Goal: Submit feedback/report problem

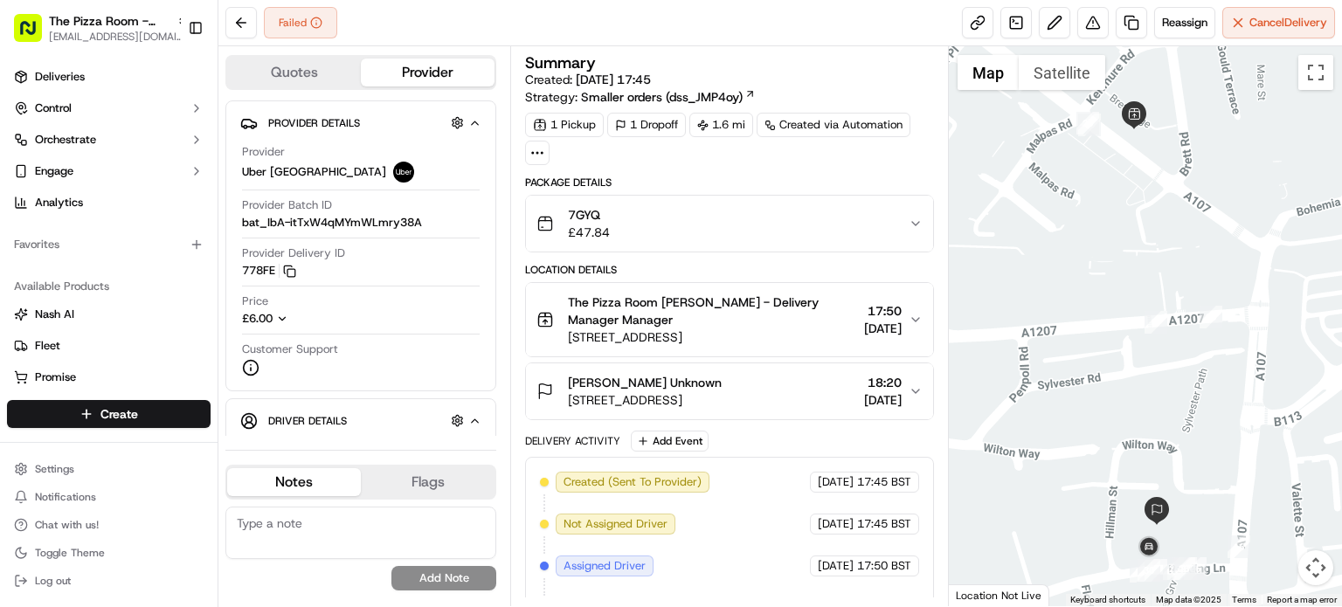
click at [546, 148] on div at bounding box center [537, 153] width 24 height 24
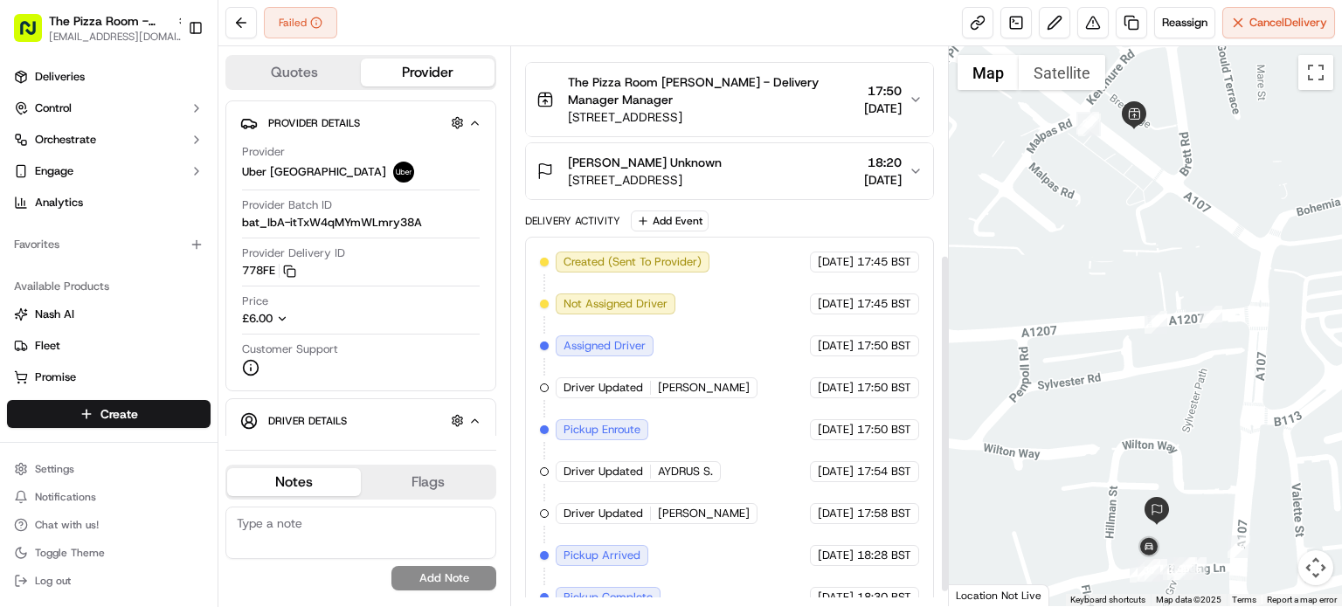
scroll to position [364, 0]
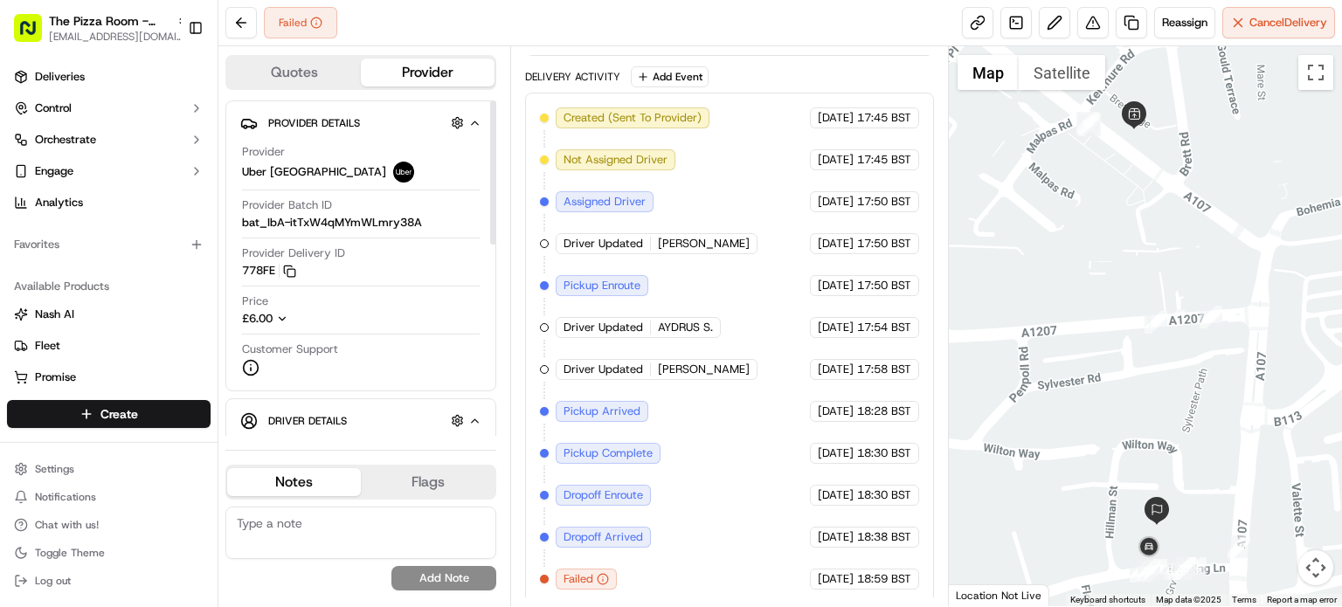
click at [479, 419] on icon "button" at bounding box center [474, 421] width 13 height 14
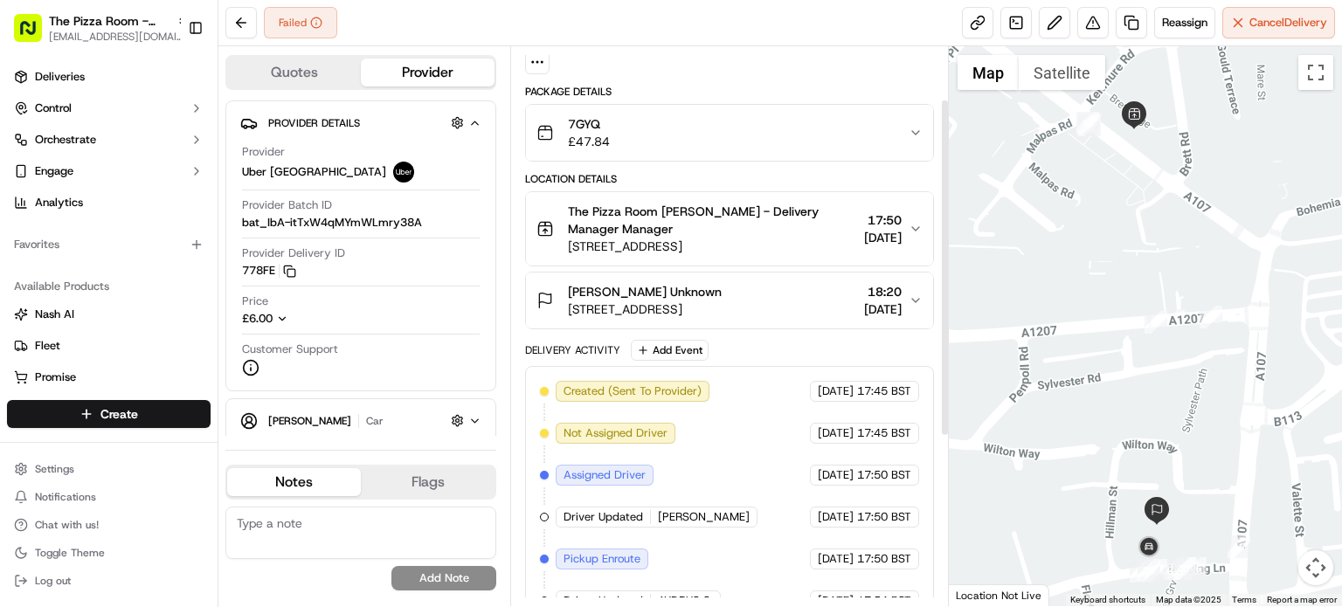
scroll to position [87, 0]
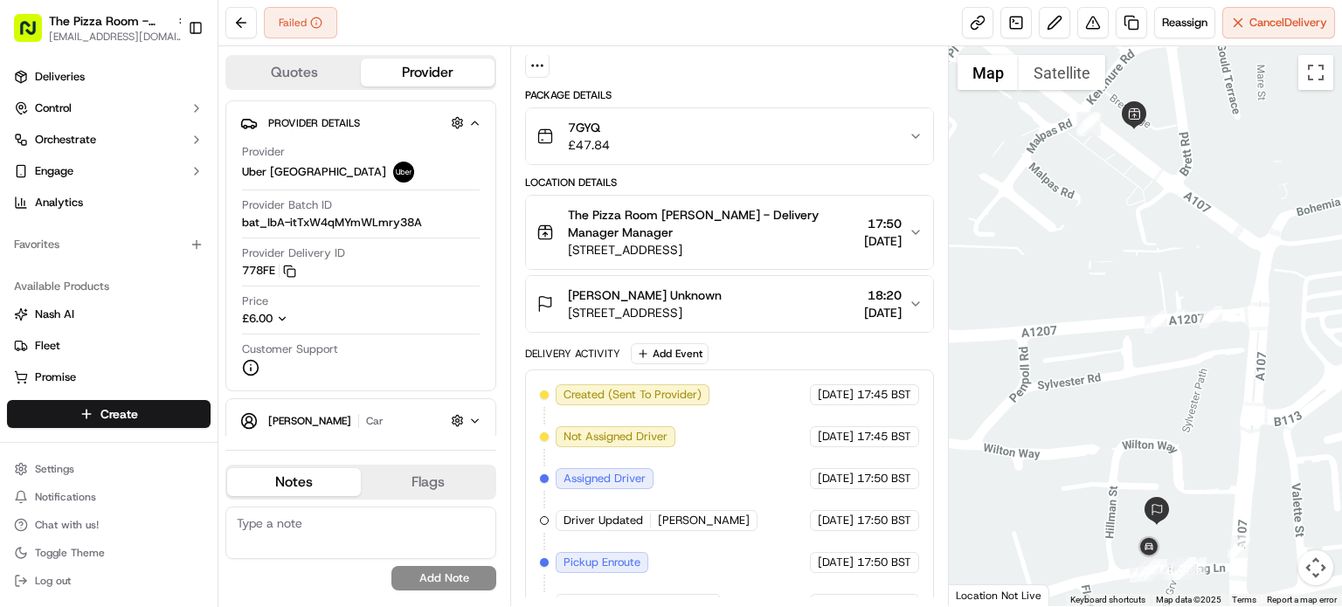
click at [758, 296] on div "Oliur Unknown Mare St, London E8 1EA, UK 18:20 17/09/2025" at bounding box center [723, 304] width 372 height 35
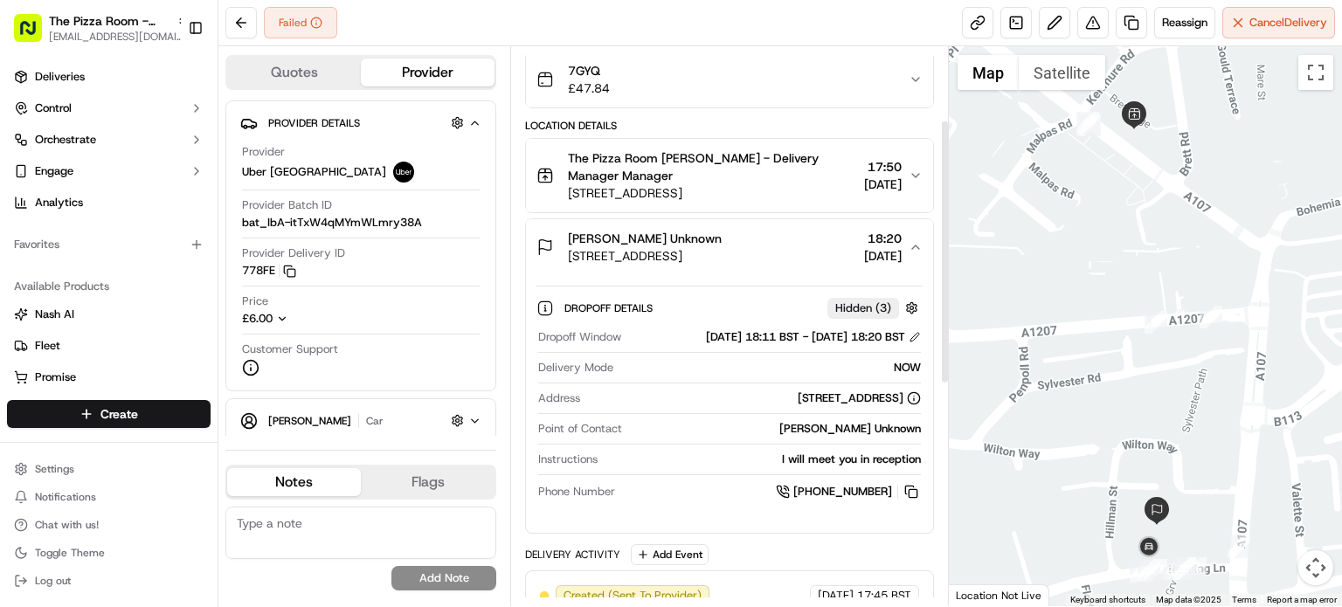
scroll to position [175, 0]
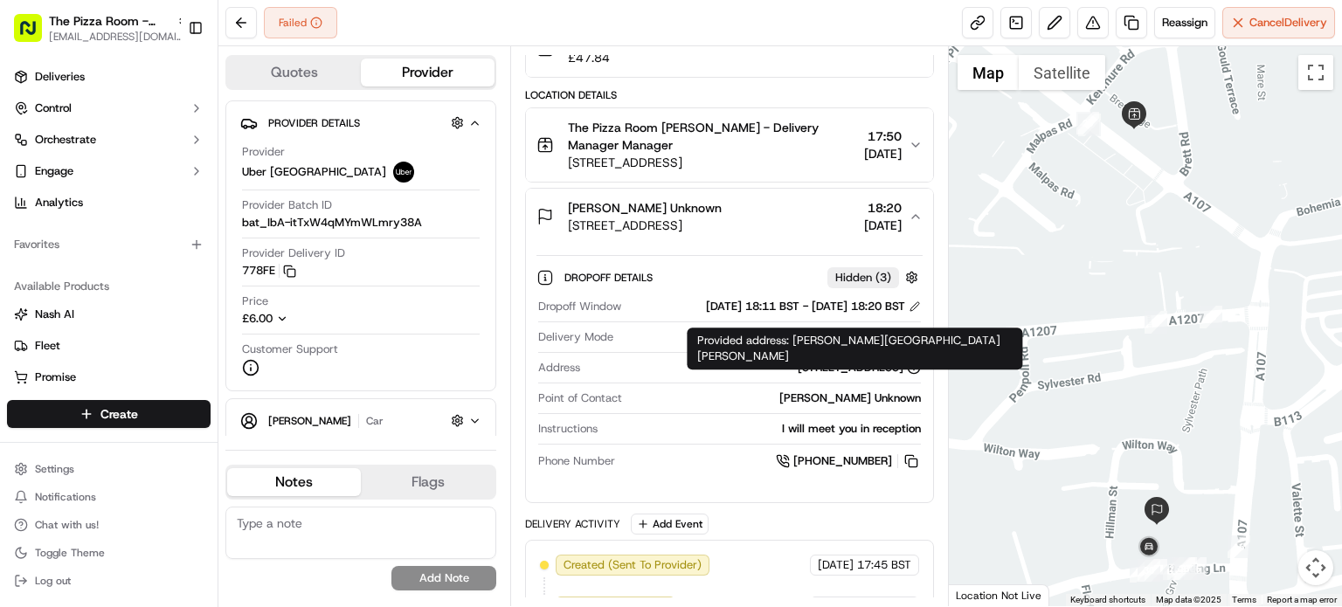
click at [916, 362] on circle at bounding box center [913, 367] width 11 height 11
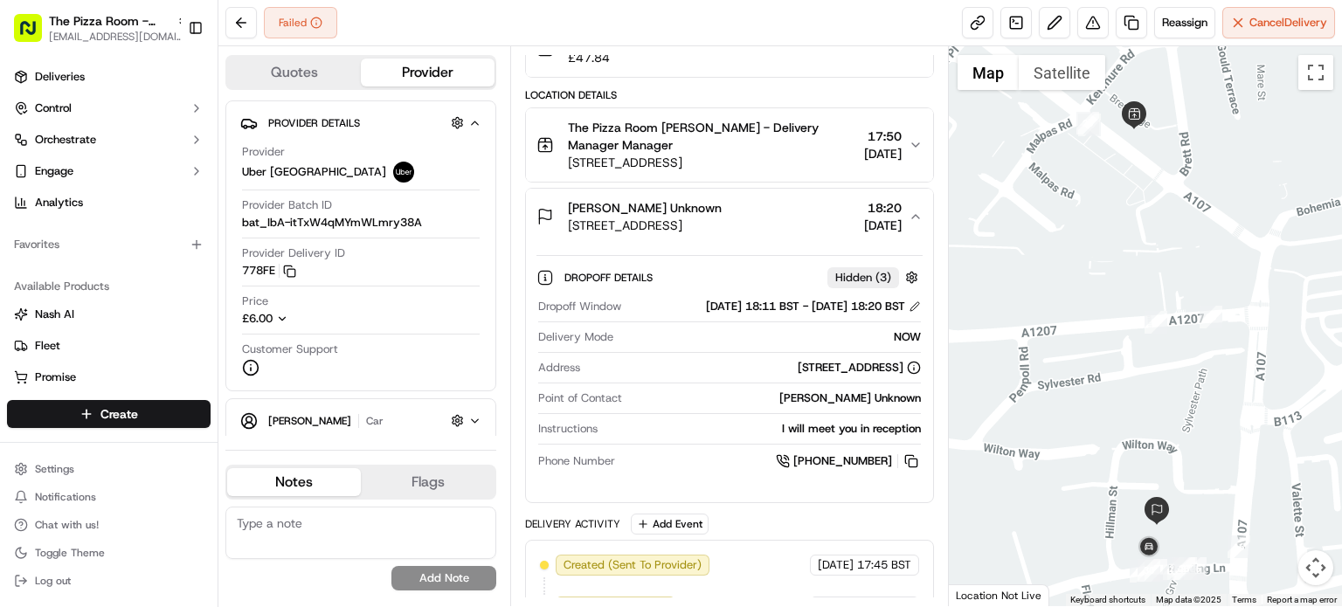
click at [911, 361] on icon at bounding box center [914, 368] width 14 height 14
click at [786, 377] on div "Address Mare St, London E8 1EA, UK" at bounding box center [729, 372] width 383 height 24
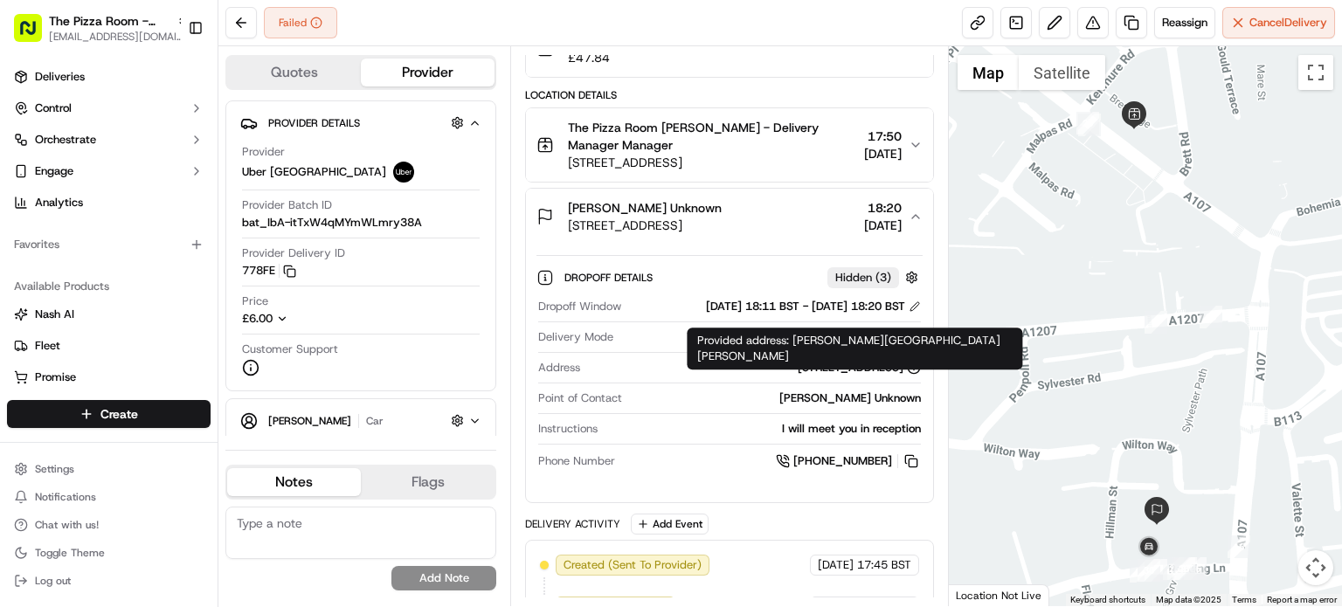
drag, startPoint x: 755, startPoint y: 366, endPoint x: 901, endPoint y: 373, distance: 146.1
click at [901, 373] on div "Mare St, London E8 1EA, UK" at bounding box center [754, 368] width 334 height 16
copy div "Mare St, London E8 1EA, UK"
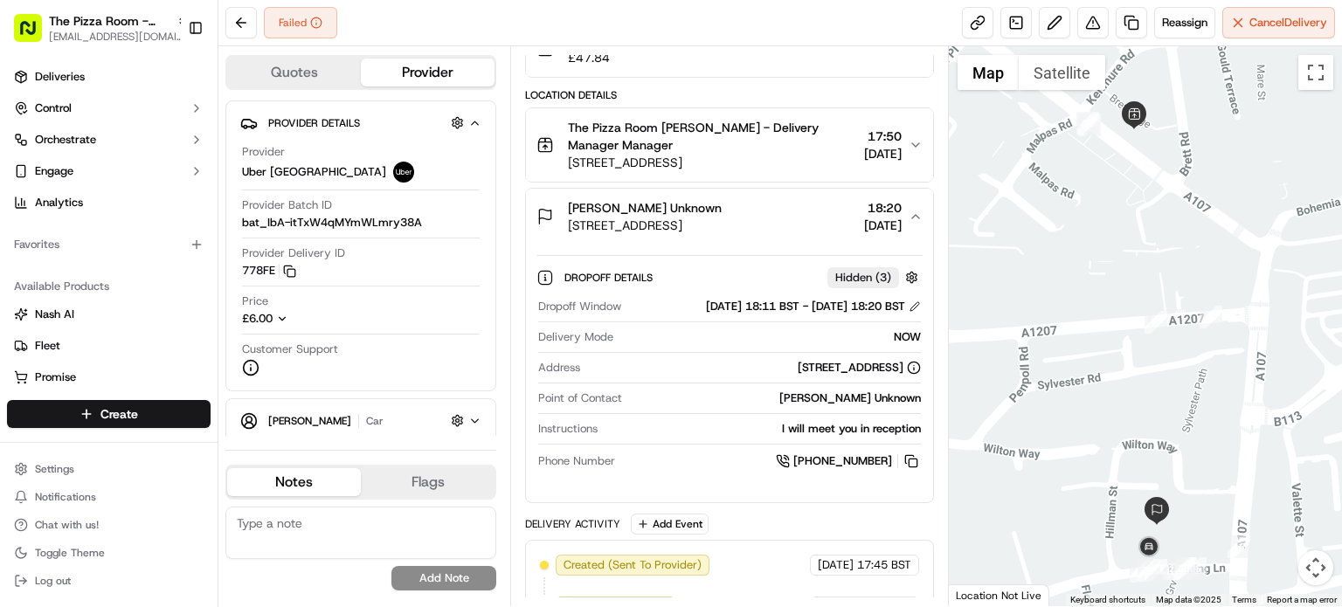
click at [756, 211] on div "Oliur Unknown Mare St, London E8 1EA, UK 18:20 17/09/2025" at bounding box center [723, 216] width 372 height 35
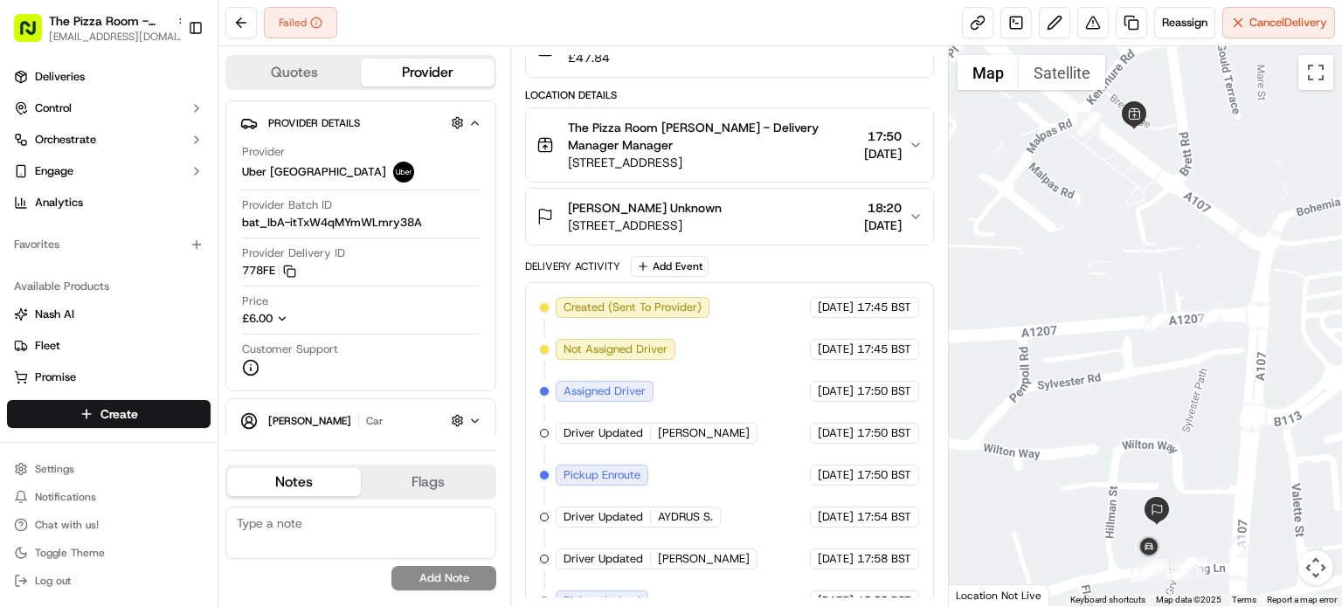
click at [758, 211] on div "Oliur Unknown Mare St, London E8 1EA, UK 18:20 17/09/2025" at bounding box center [723, 216] width 372 height 35
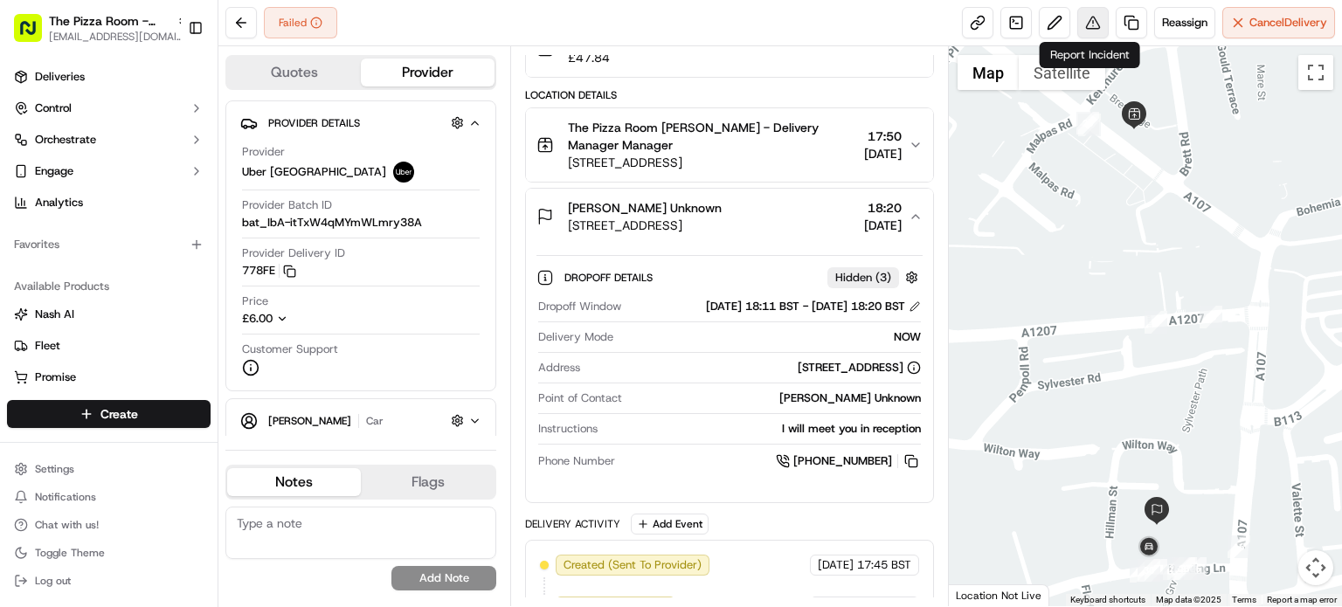
click at [1083, 20] on button at bounding box center [1092, 22] width 31 height 31
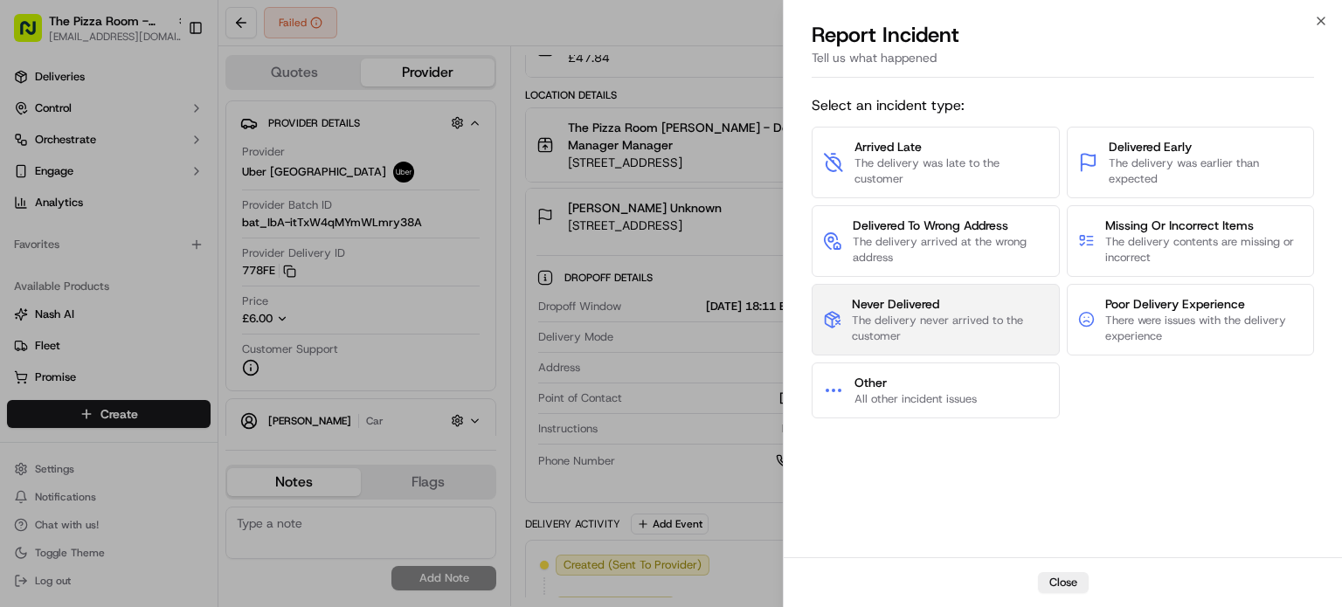
click at [941, 314] on span "The delivery never arrived to the customer" at bounding box center [950, 328] width 196 height 31
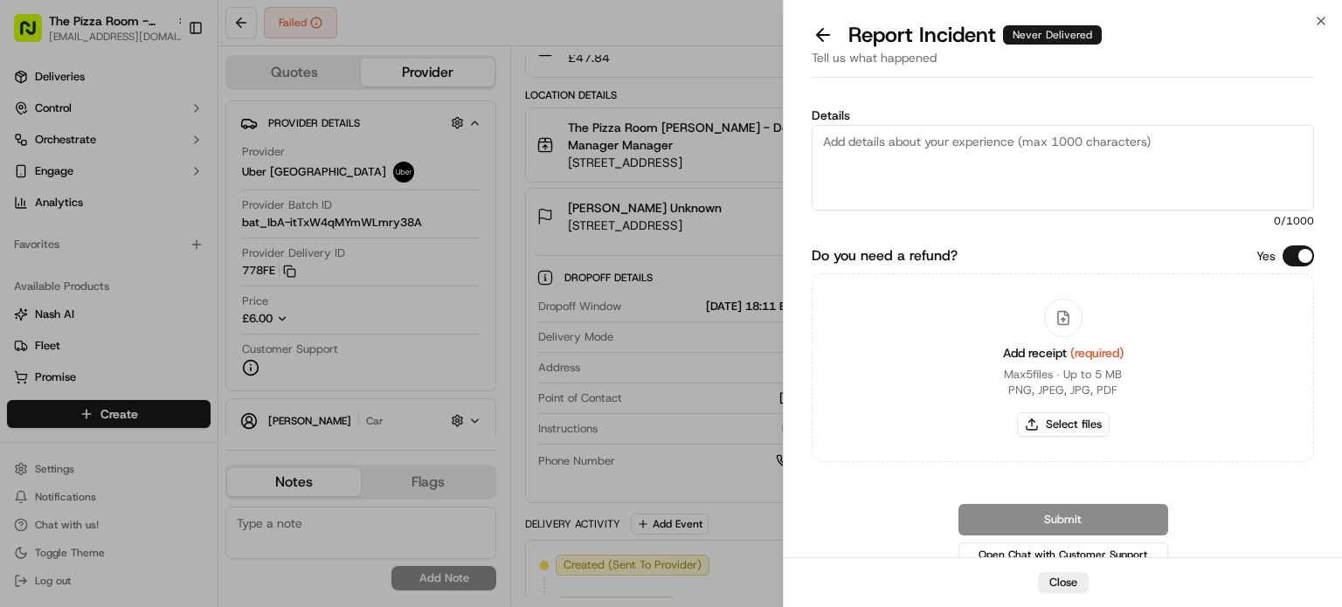
click at [963, 168] on textarea "Details" at bounding box center [1063, 168] width 502 height 86
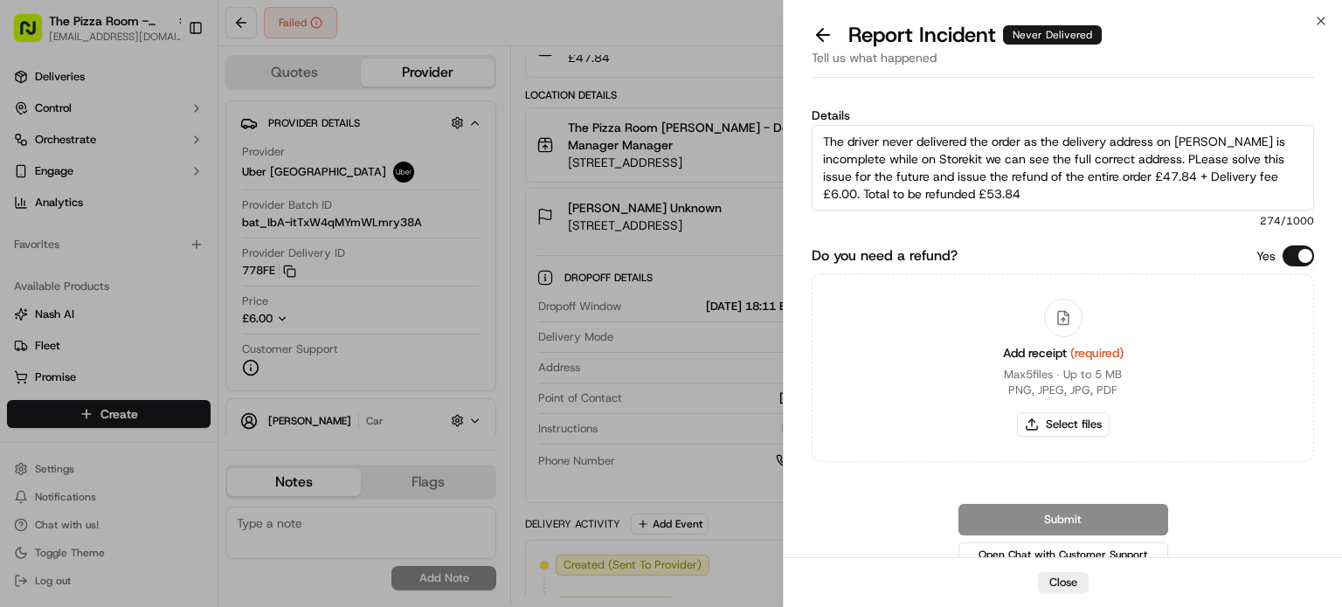
type textarea "The driver never delivered the order as the delivery address on [PERSON_NAME] i…"
click at [1074, 335] on div "Add receipt (required) Max 5 files ∙ Up to 5 MB PNG, JPEG, JPG, PDF Select files" at bounding box center [1063, 367] width 149 height 159
click at [1056, 314] on icon at bounding box center [1064, 318] width 16 height 16
click at [1064, 429] on button "Select files" at bounding box center [1063, 424] width 93 height 24
type input "C:\fakepath\Nash Order TPH.pdf"
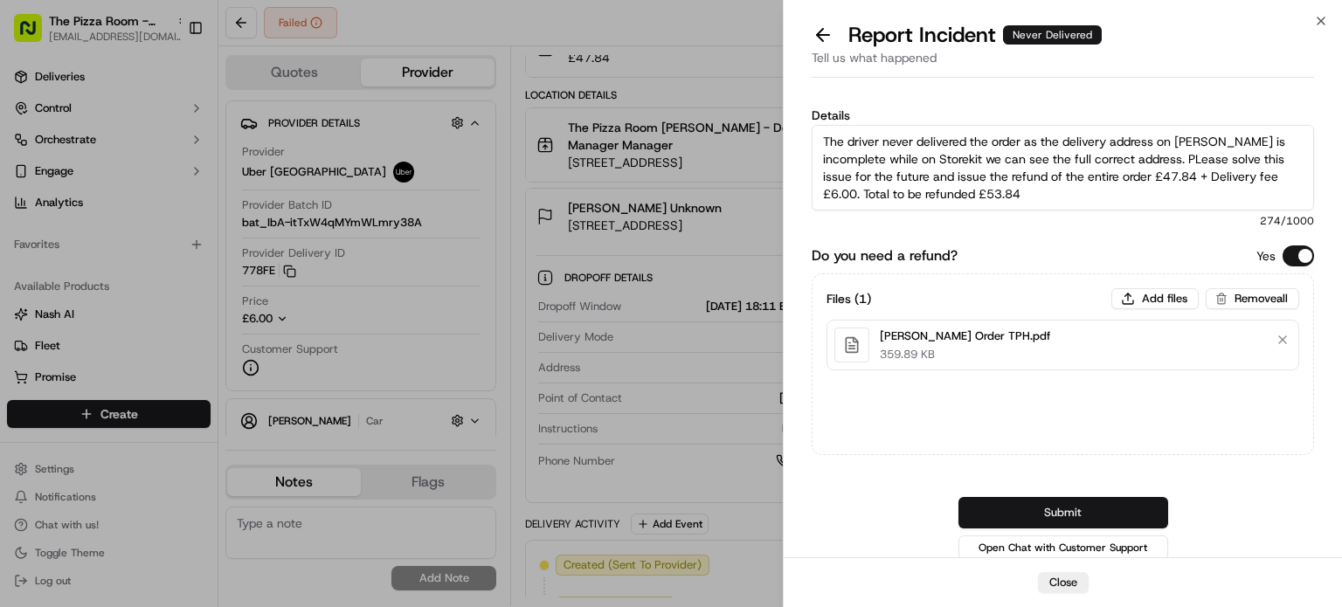
click at [1065, 509] on button "Submit" at bounding box center [1064, 512] width 210 height 31
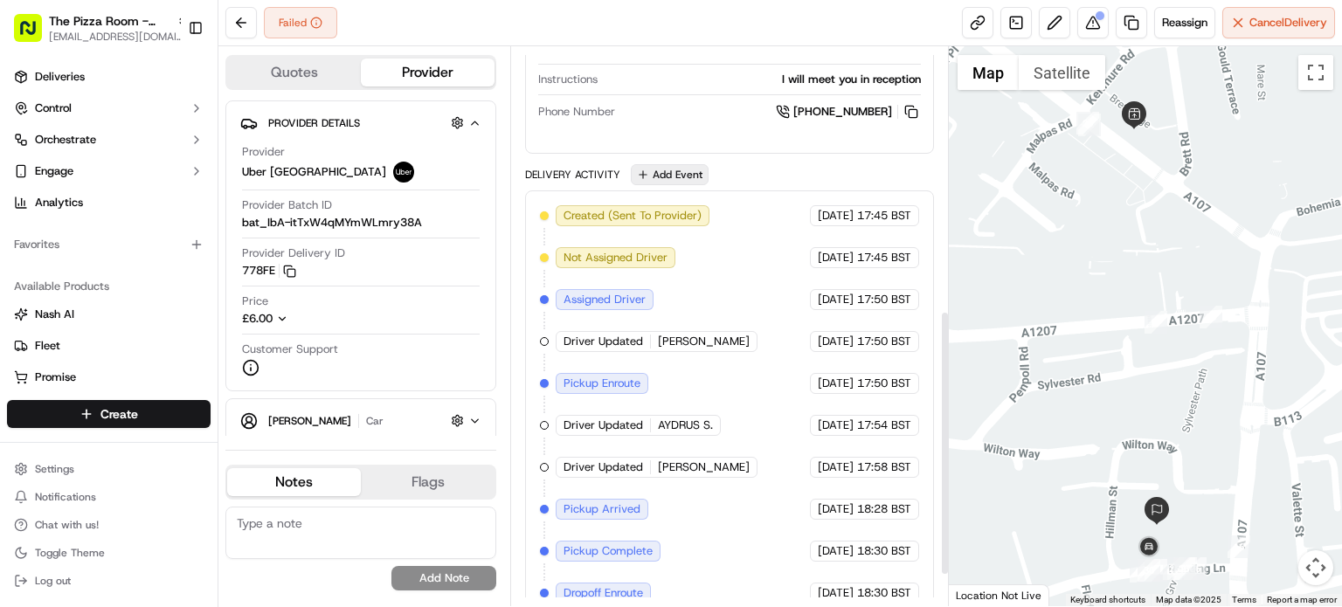
scroll to position [621, 0]
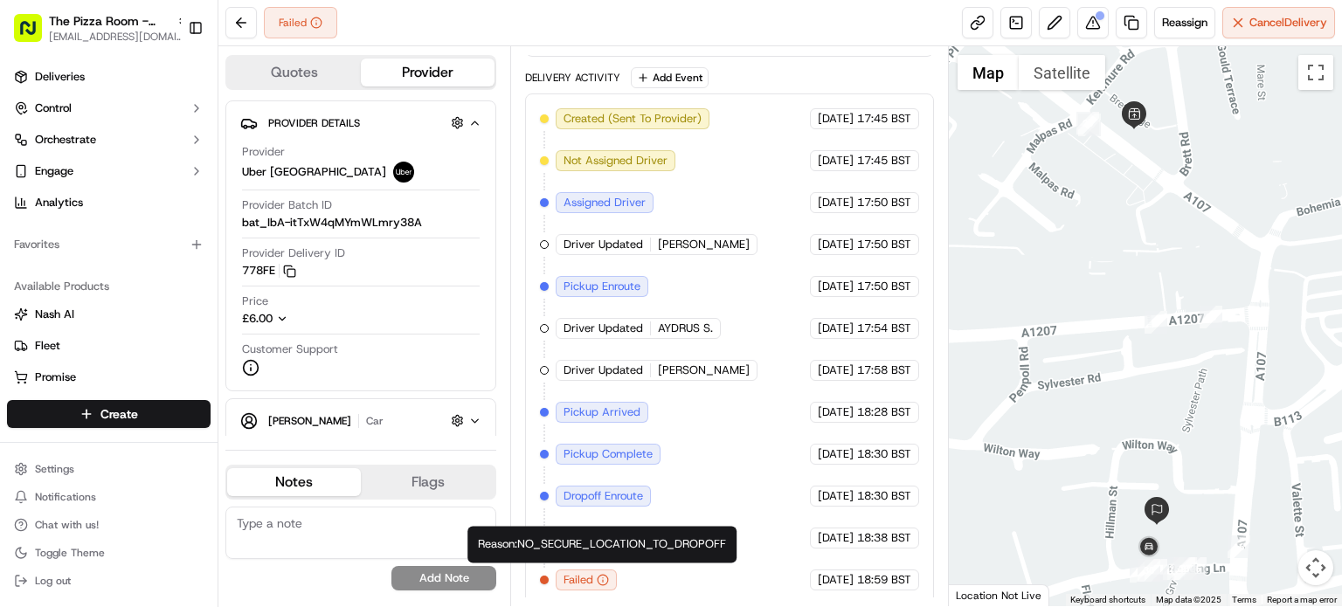
click at [605, 574] on icon "button" at bounding box center [603, 580] width 12 height 12
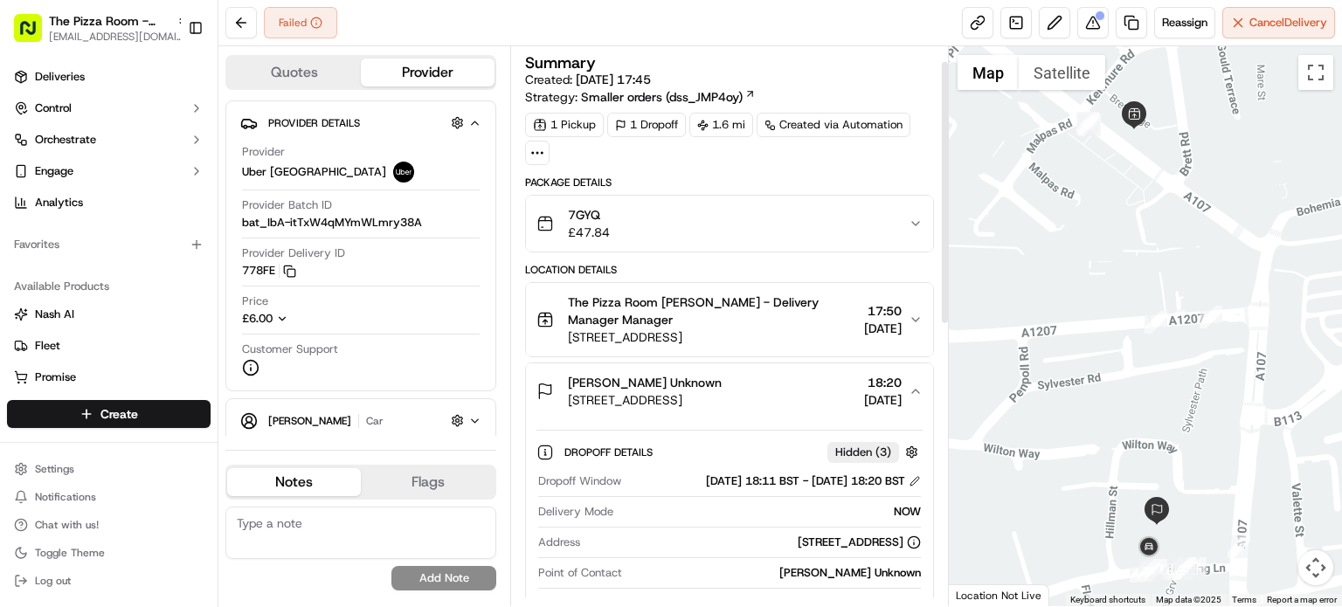
scroll to position [87, 0]
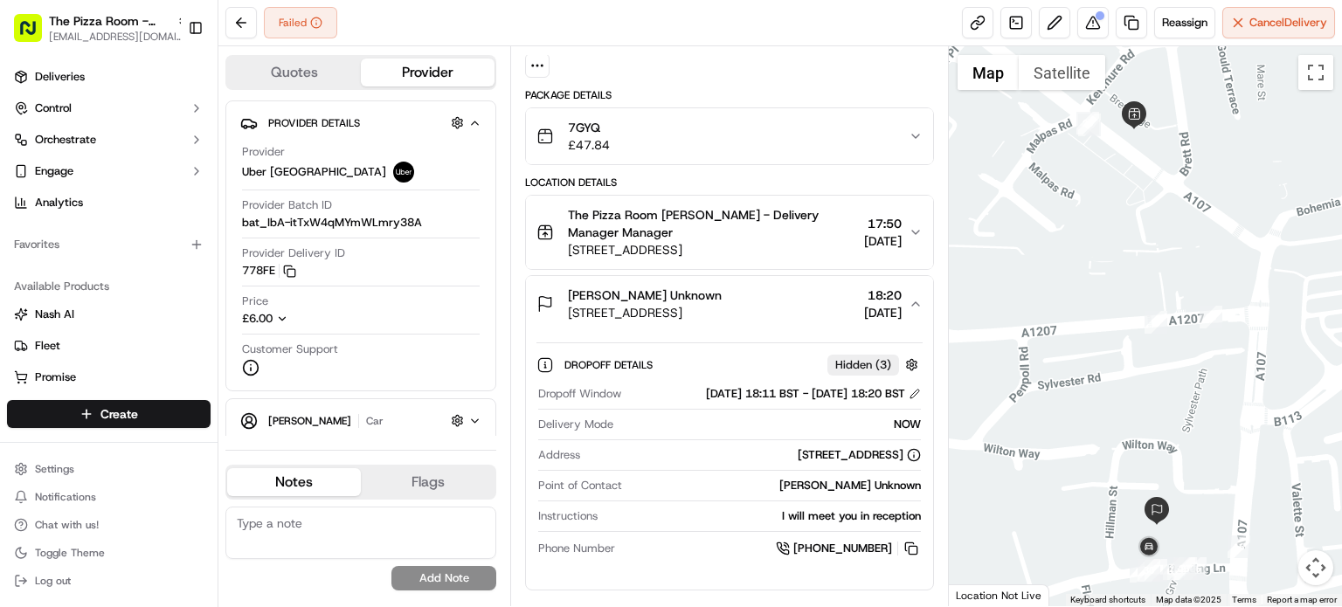
click at [737, 297] on div "Oliur Unknown Mare St, London E8 1EA, UK 18:20 17/09/2025" at bounding box center [723, 304] width 372 height 35
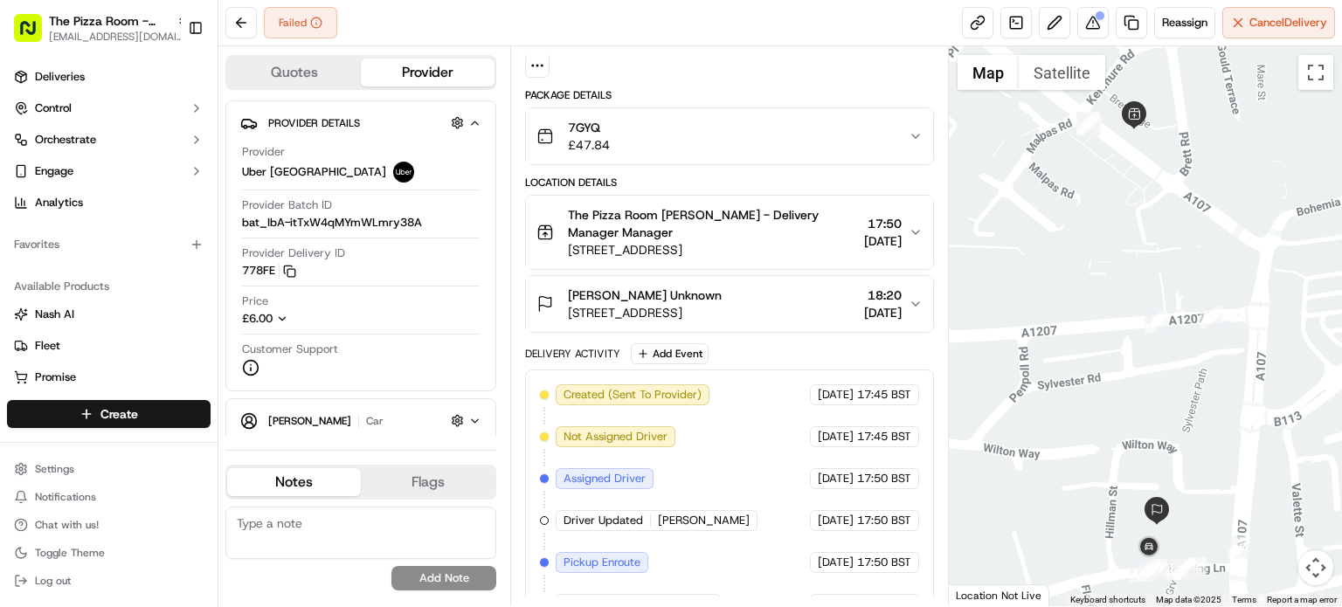
click at [737, 297] on div "Oliur Unknown Mare St, London E8 1EA, UK 18:20 17/09/2025" at bounding box center [723, 304] width 372 height 35
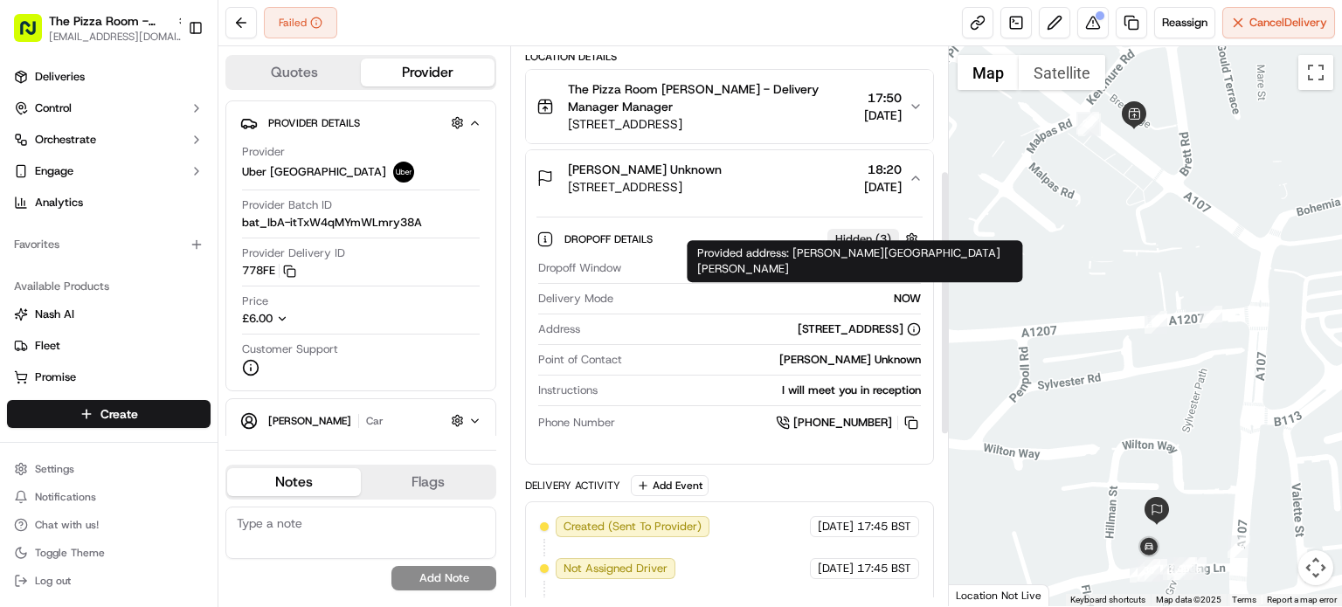
scroll to position [262, 0]
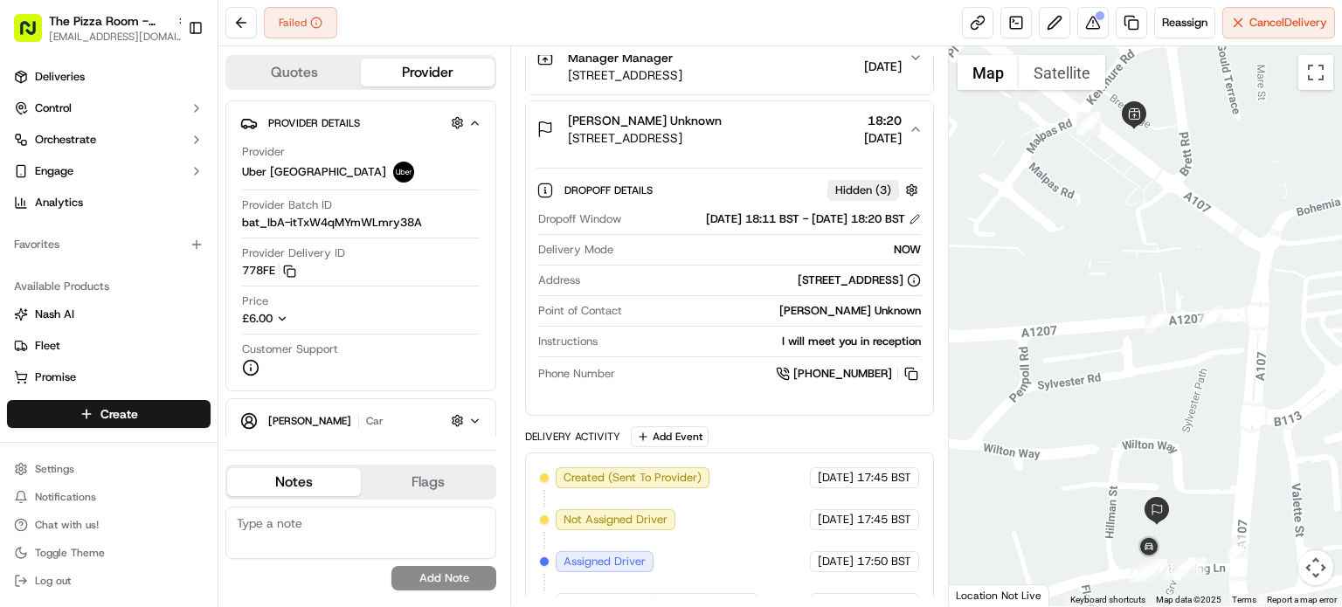
click at [871, 190] on span "Hidden ( 3 )" at bounding box center [863, 191] width 56 height 16
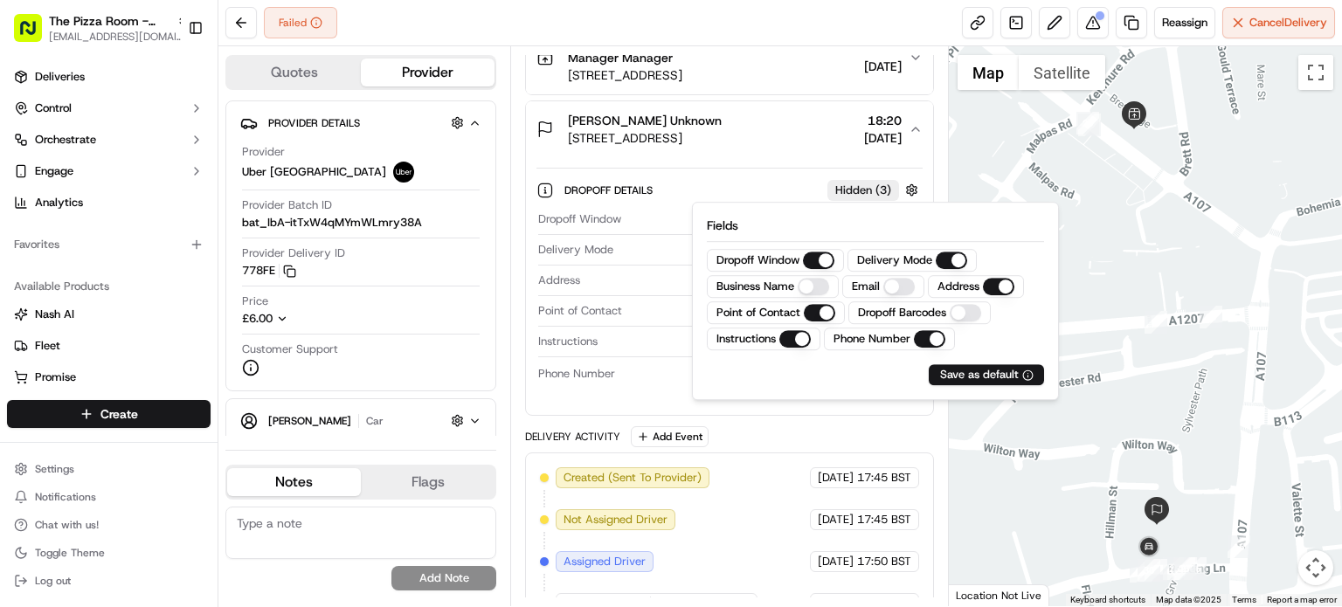
click at [871, 190] on span "Hidden ( 3 )" at bounding box center [863, 191] width 56 height 16
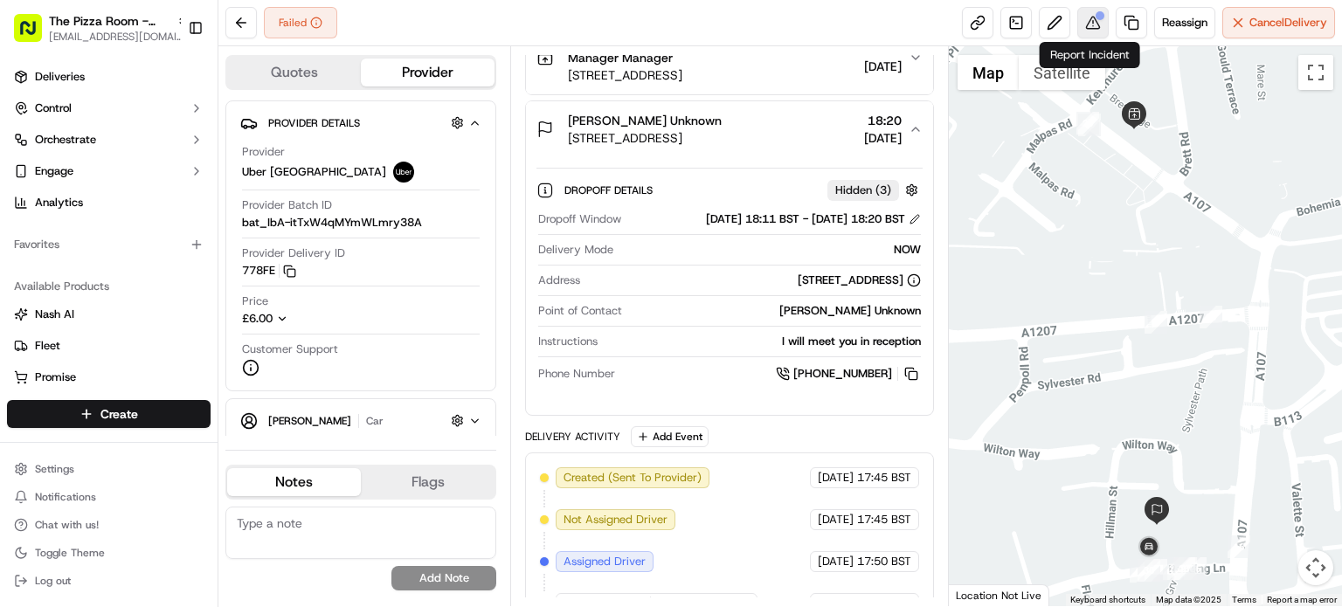
click at [1080, 31] on button at bounding box center [1092, 22] width 31 height 31
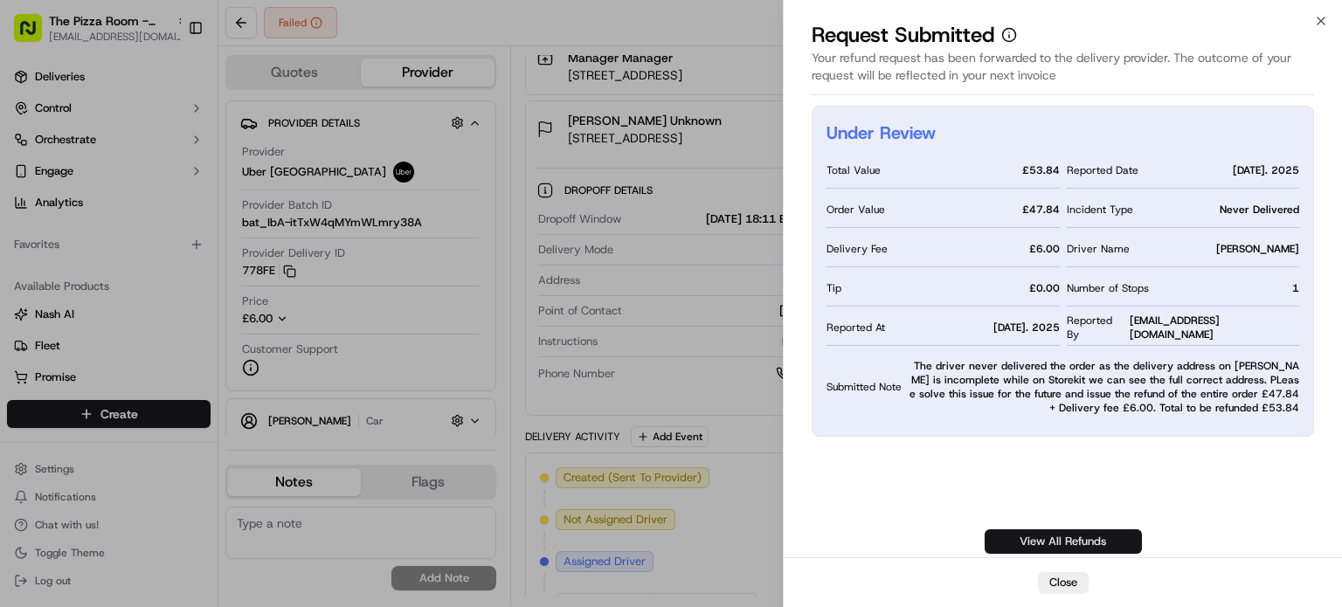
click at [1104, 540] on link "View All Refunds" at bounding box center [1063, 542] width 157 height 24
click at [1317, 26] on icon "button" at bounding box center [1321, 21] width 14 height 14
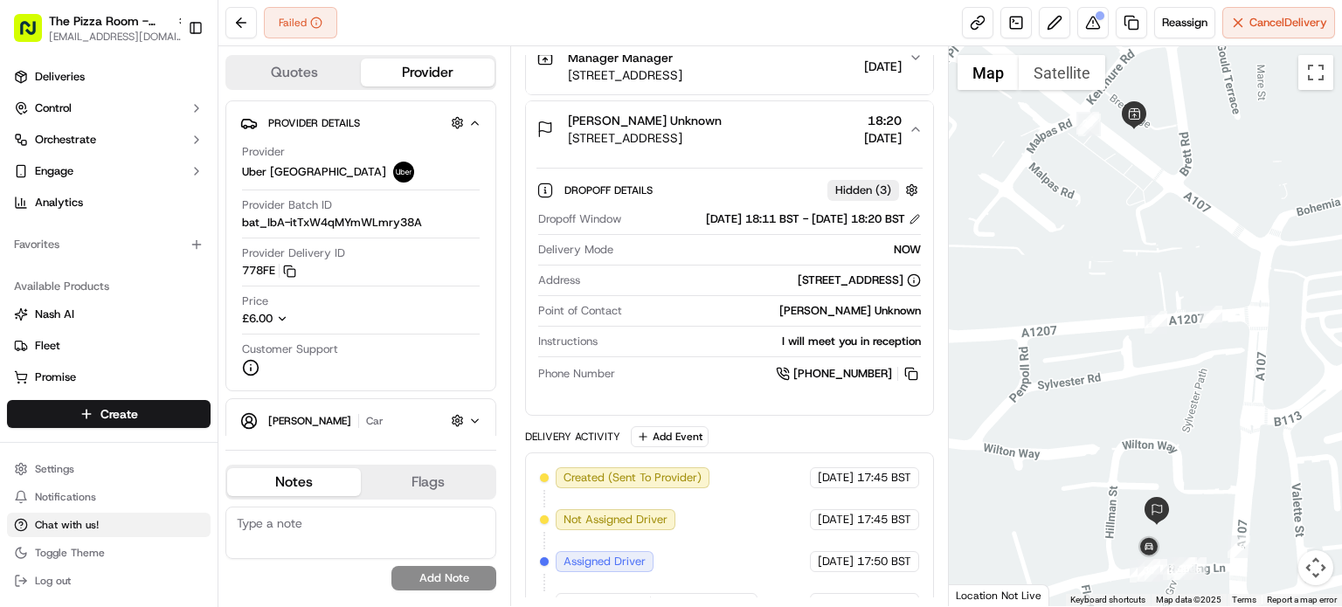
click at [51, 522] on span "Chat with us!" at bounding box center [67, 525] width 64 height 14
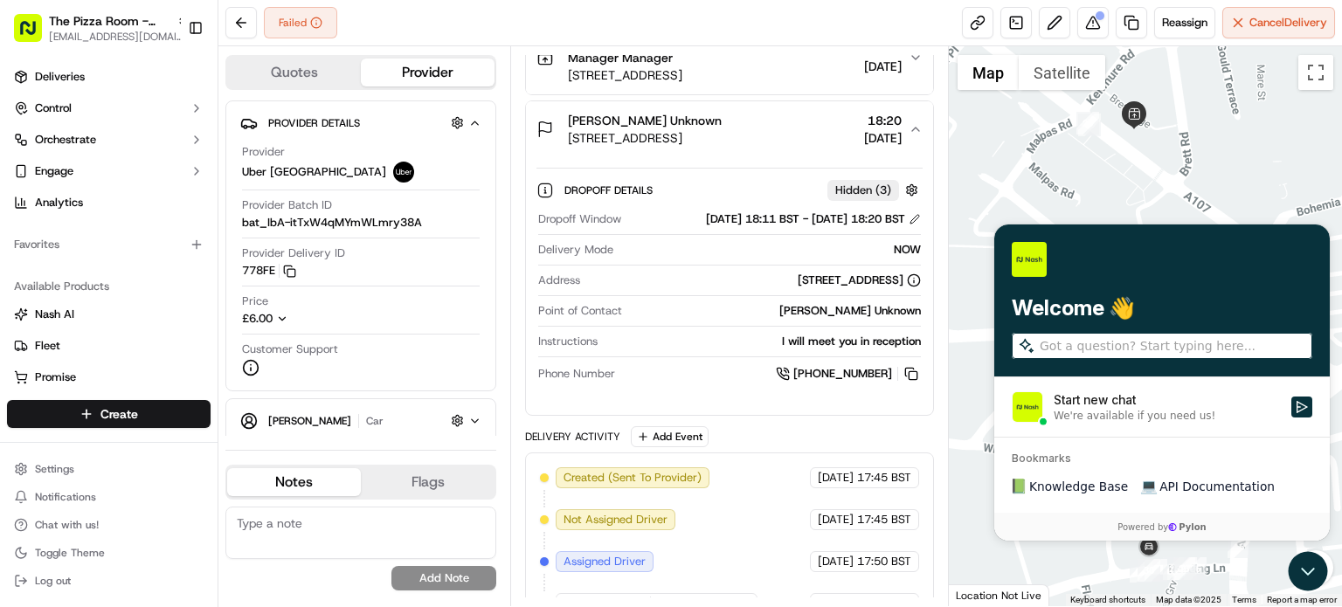
click at [1163, 412] on div "We're available if you need us!" at bounding box center [1135, 416] width 162 height 14
click at [1291, 412] on button "Start new chat We're available if you need us!" at bounding box center [1301, 407] width 21 height 21
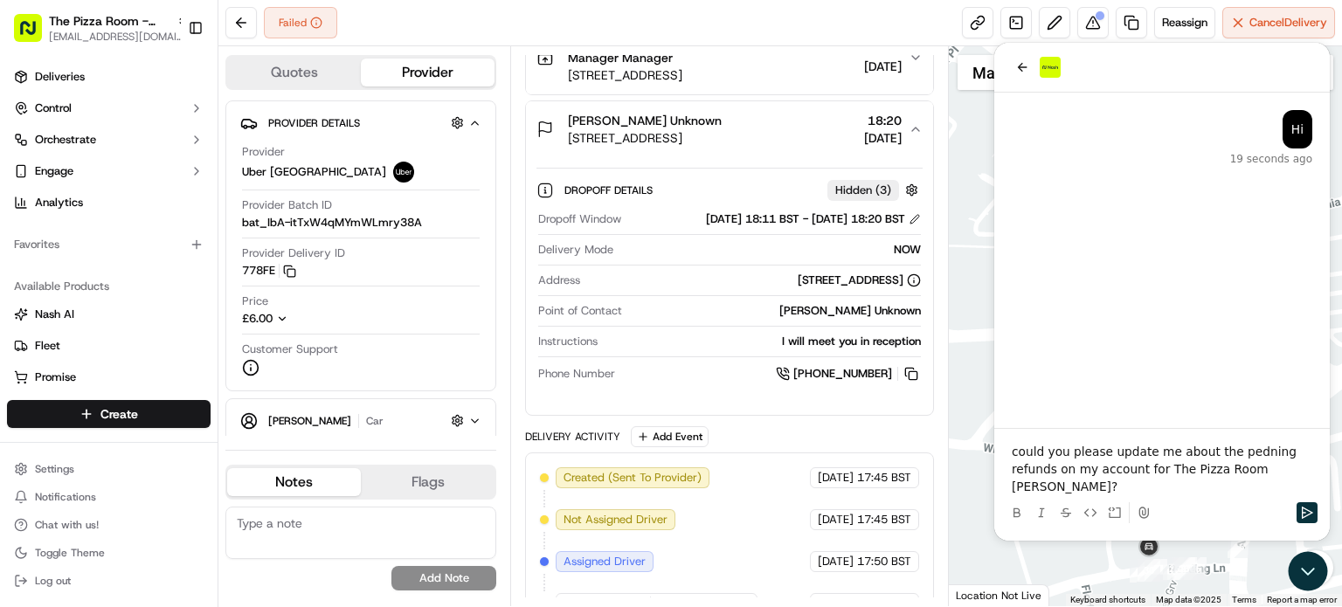
click at [1246, 469] on p "could you please update me about the pedning refunds on my account for The Pizz…" at bounding box center [1162, 469] width 301 height 52
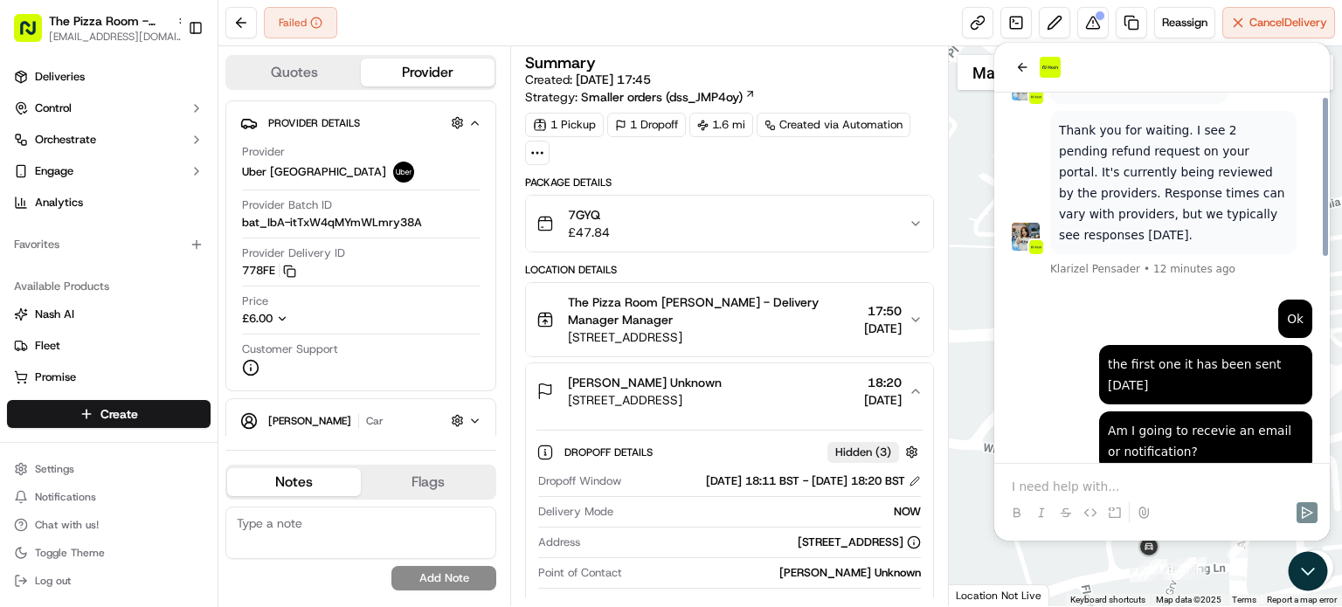
scroll to position [471, 0]
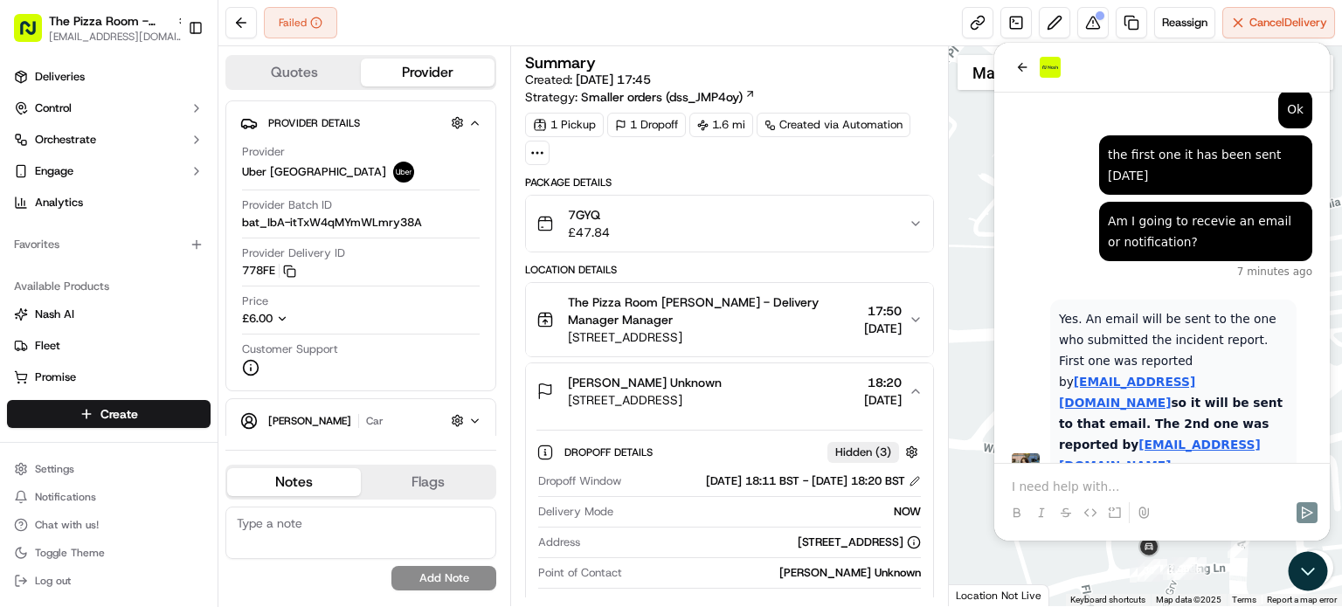
click at [1107, 478] on p at bounding box center [1162, 486] width 301 height 17
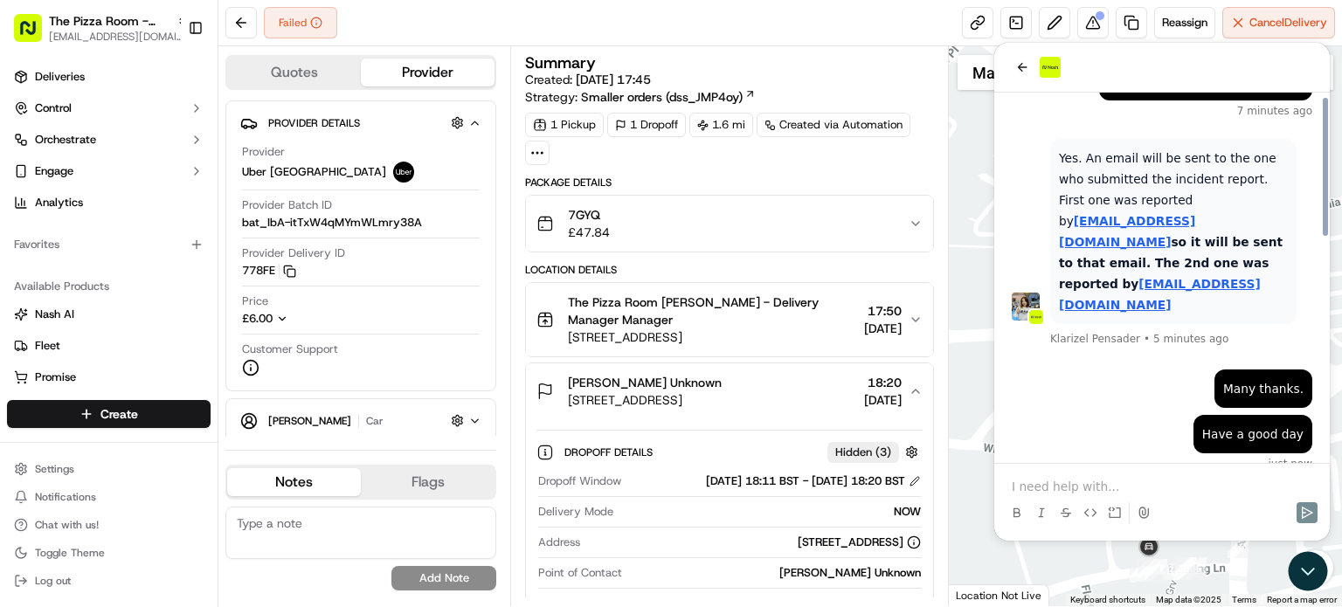
scroll to position [593, 0]
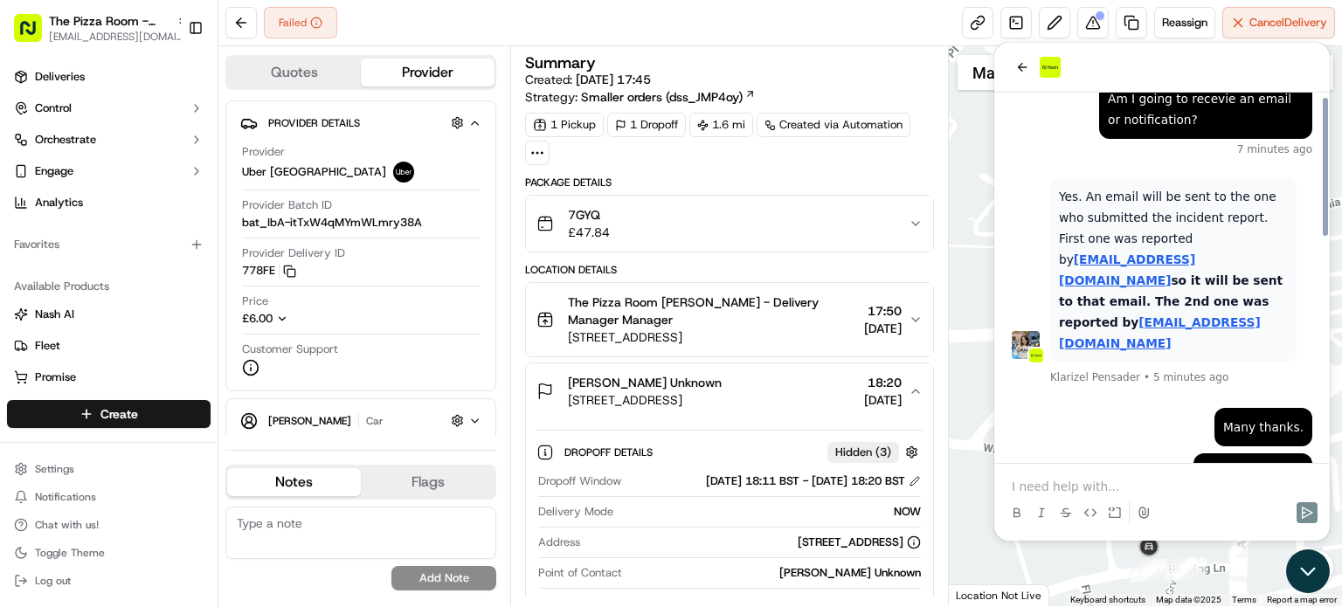
click at [1311, 568] on icon "Open customer support" at bounding box center [1308, 572] width 44 height 44
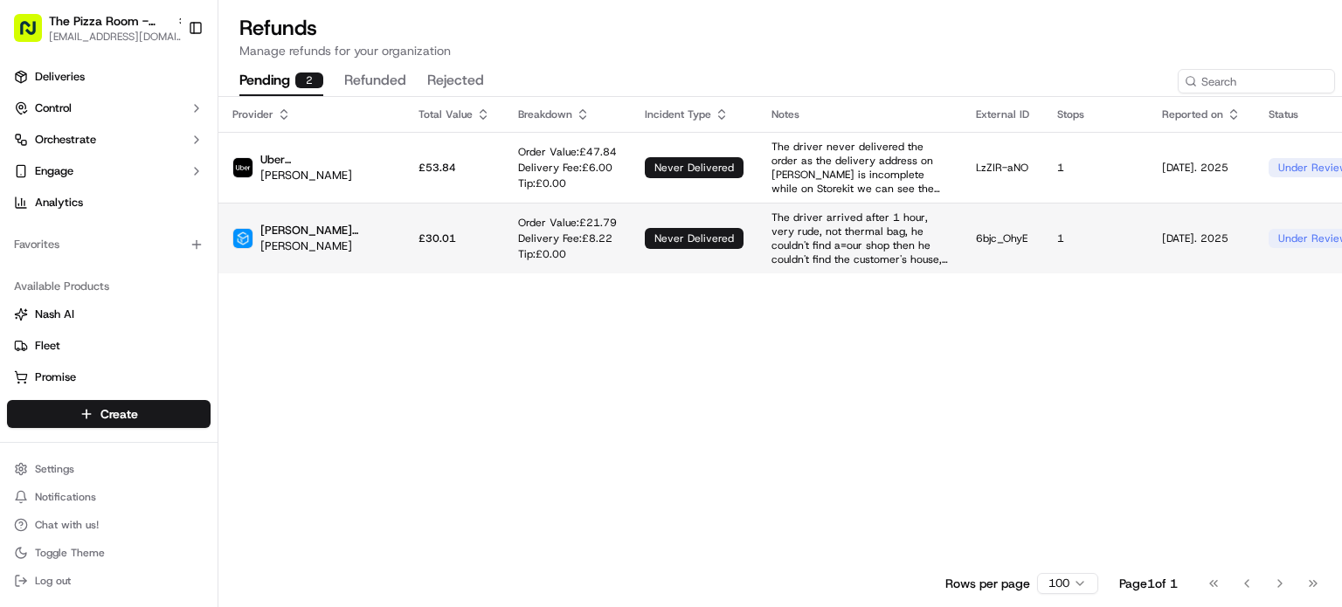
click at [405, 223] on td "£ 30.01" at bounding box center [455, 238] width 100 height 71
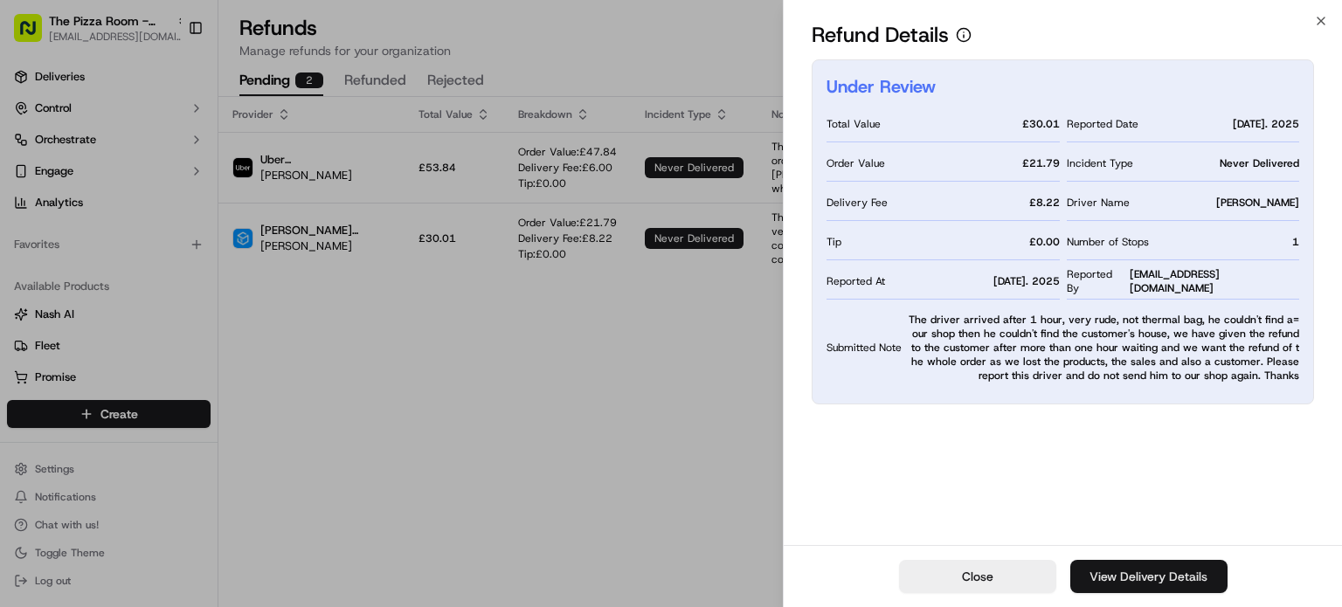
click at [1138, 571] on link "View Delivery Details" at bounding box center [1148, 576] width 157 height 33
click at [1323, 22] on icon "button" at bounding box center [1321, 21] width 14 height 14
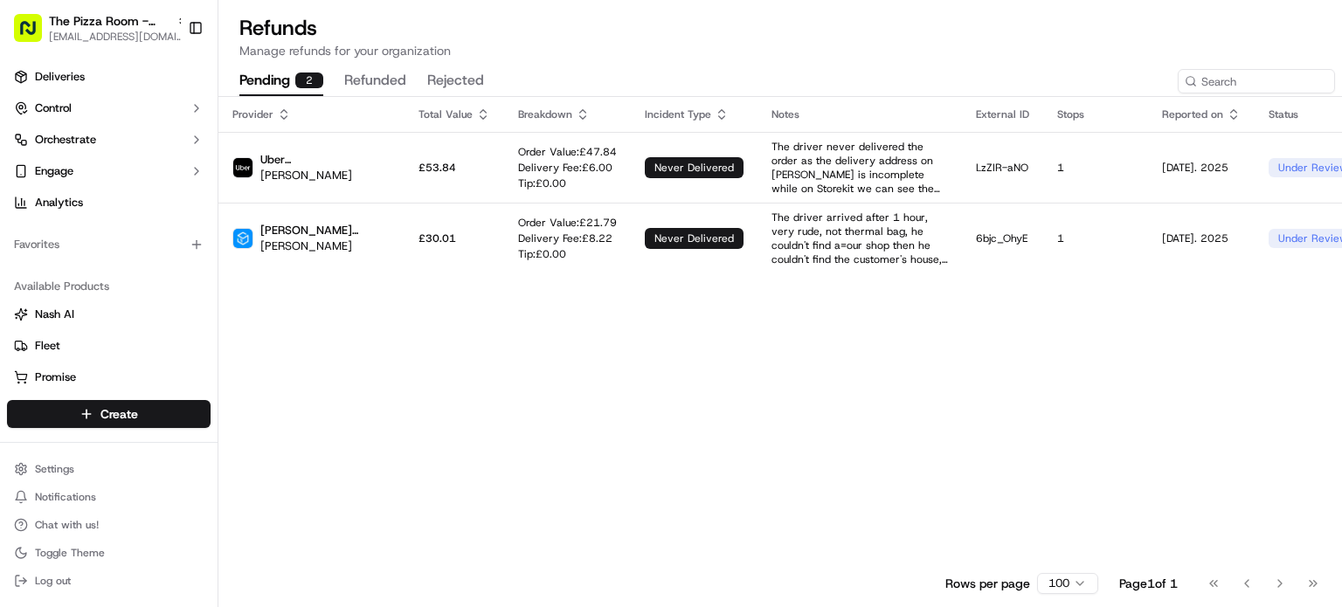
click at [381, 80] on button "refunded" at bounding box center [375, 81] width 62 height 30
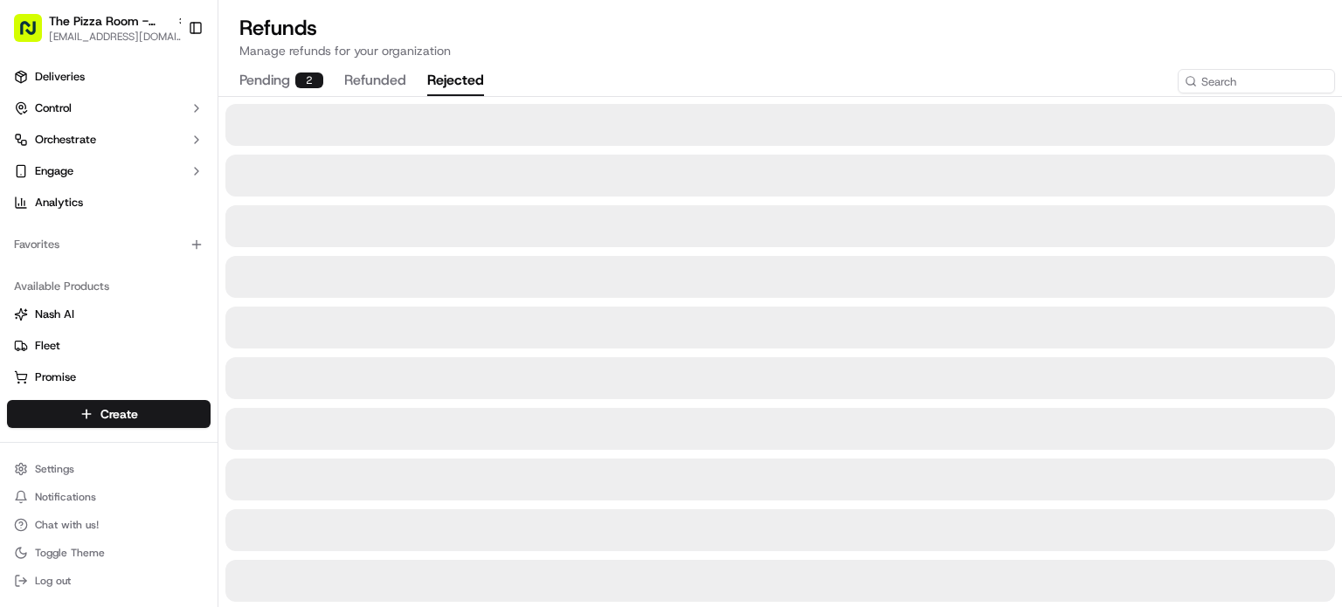
click at [449, 77] on button "rejected" at bounding box center [455, 81] width 57 height 30
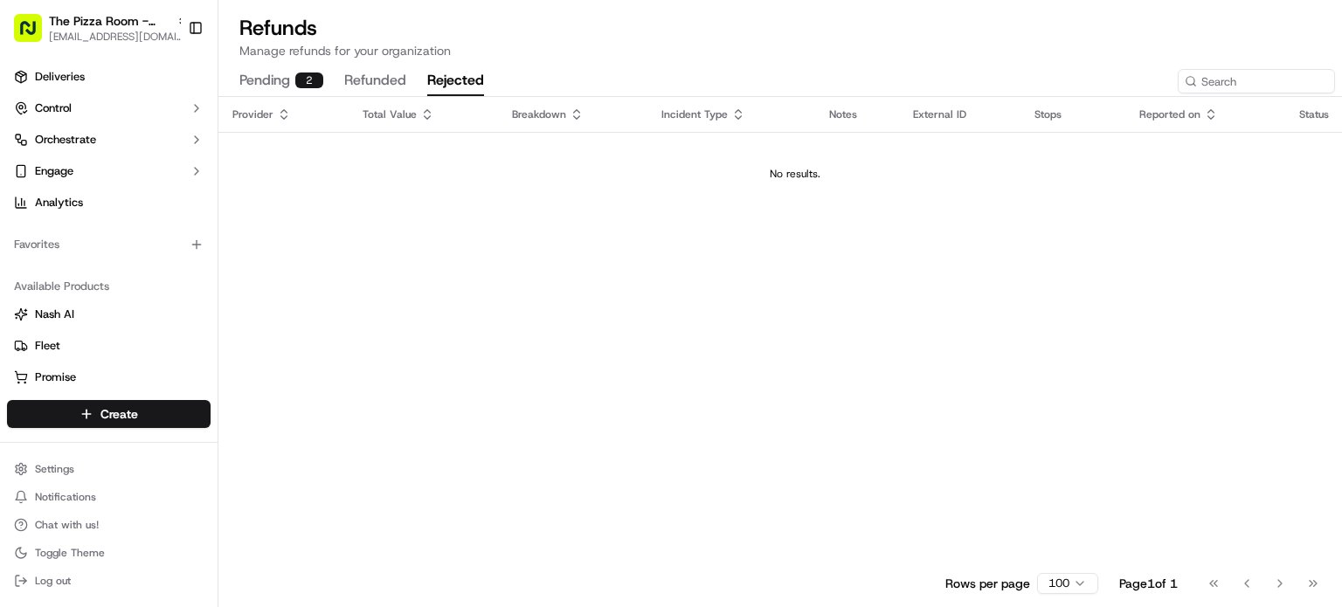
click at [290, 82] on button "pending 2" at bounding box center [281, 81] width 84 height 30
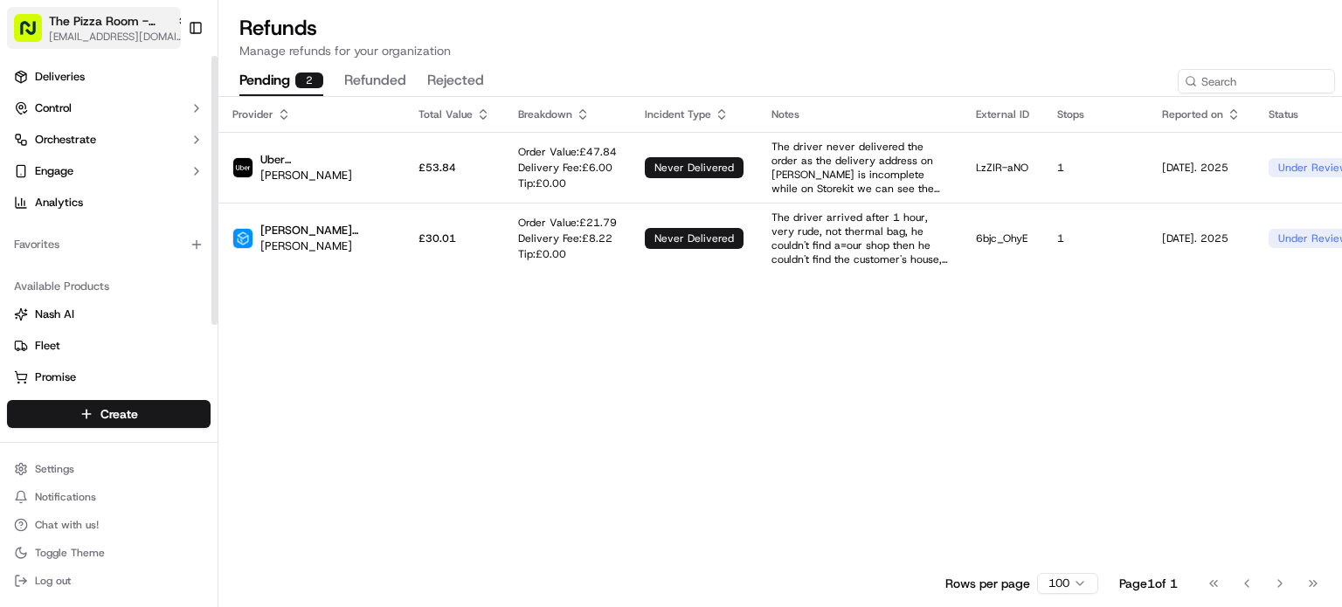
click at [112, 25] on span "The Pizza Room - [GEOGRAPHIC_DATA]" at bounding box center [109, 20] width 121 height 17
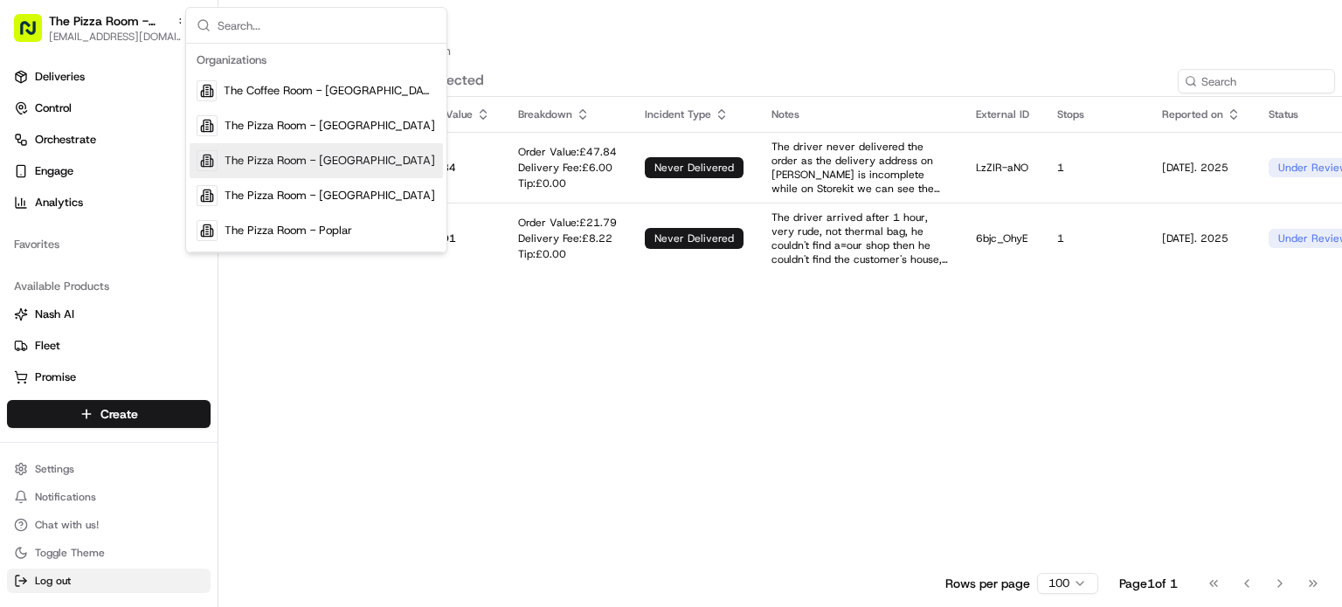
click at [47, 586] on span "Log out" at bounding box center [53, 581] width 36 height 14
